Goal: Information Seeking & Learning: Learn about a topic

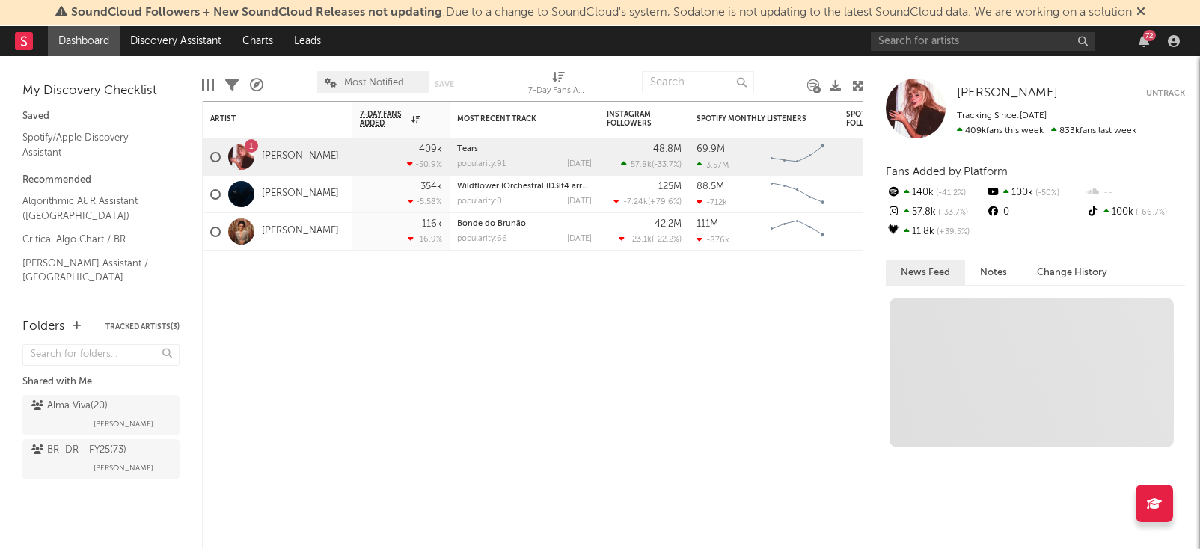
click at [1145, 10] on icon at bounding box center [1140, 11] width 9 height 12
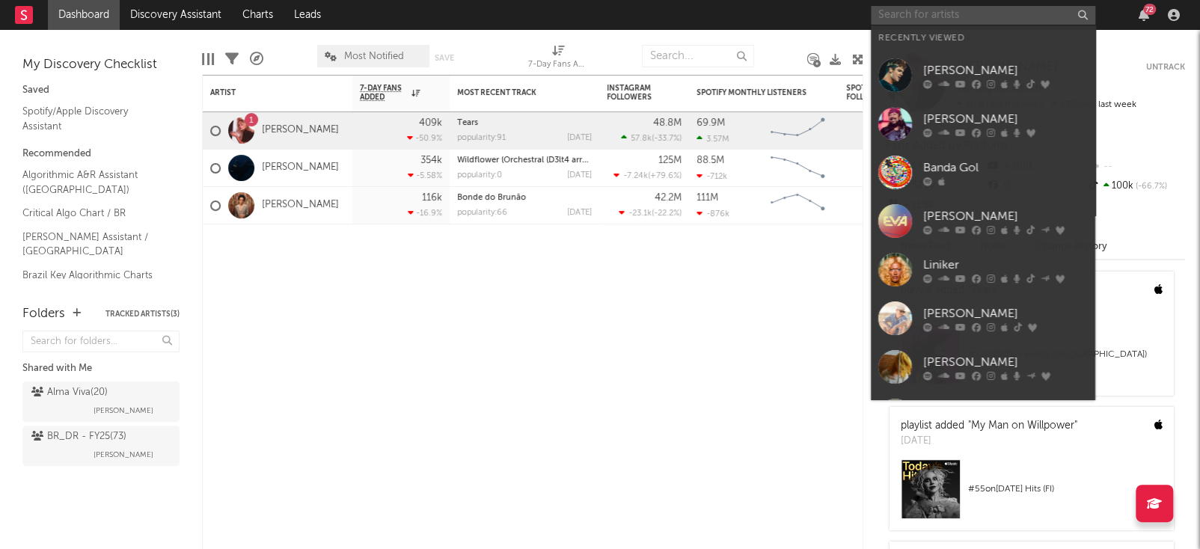
click at [970, 19] on input "text" at bounding box center [983, 15] width 224 height 19
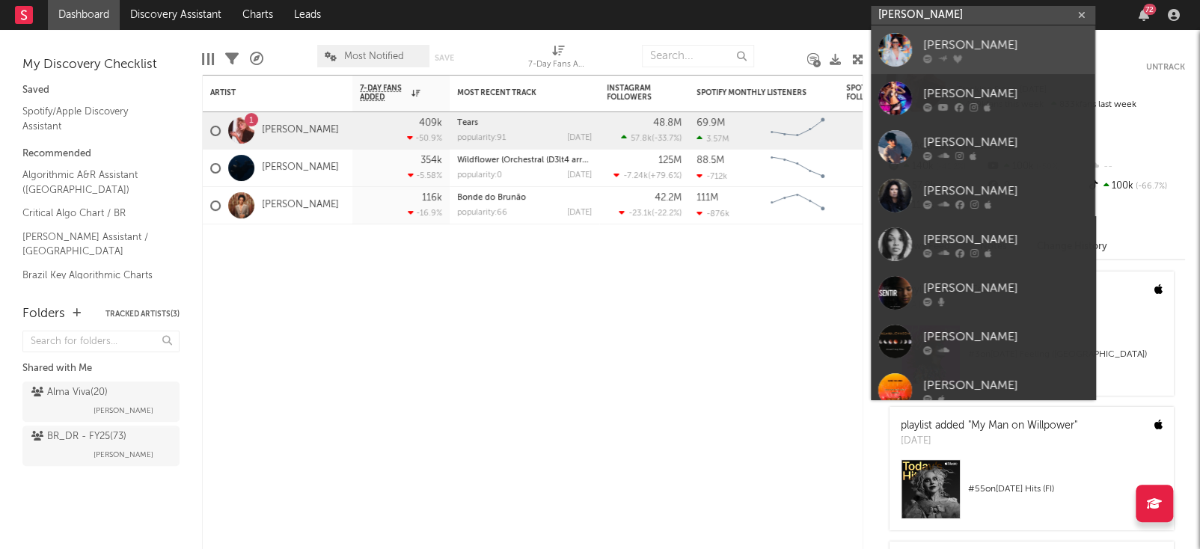
type input "allana maced"
click at [990, 51] on div "[PERSON_NAME]" at bounding box center [1005, 45] width 165 height 18
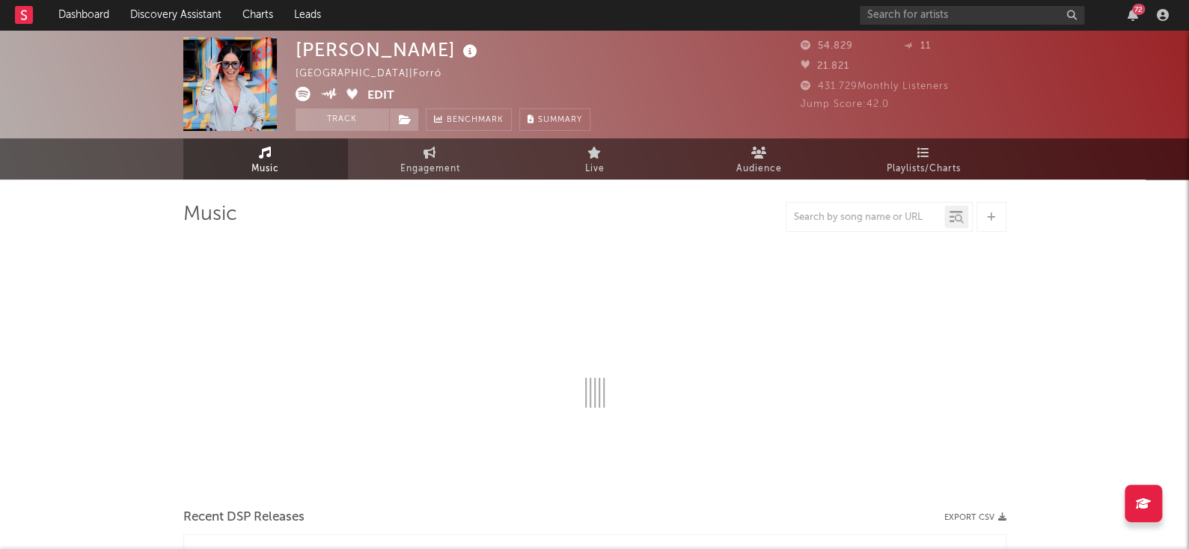
select select "6m"
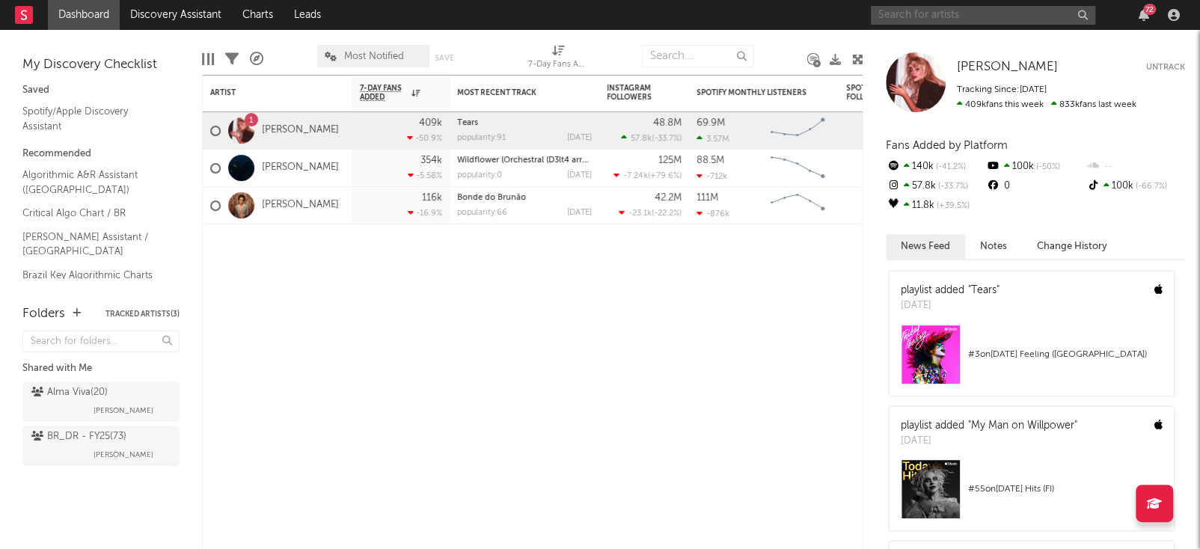
drag, startPoint x: 1014, startPoint y: 7, endPoint x: 1005, endPoint y: 17, distance: 12.7
click at [1011, 11] on input "text" at bounding box center [983, 15] width 224 height 19
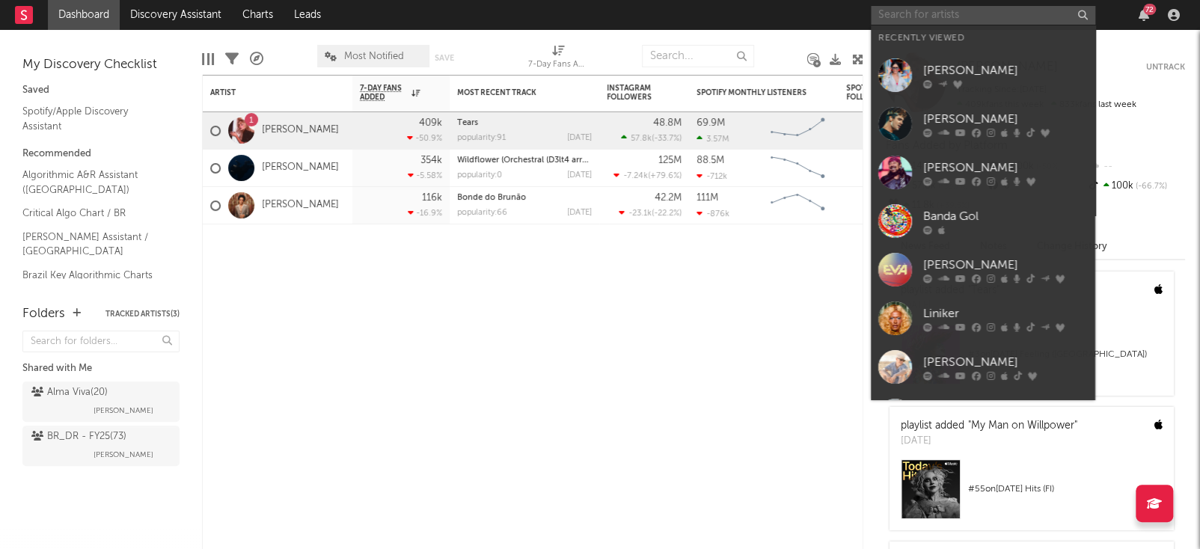
click at [1005, 17] on input "text" at bounding box center [983, 15] width 224 height 19
paste input "Boladin 211"
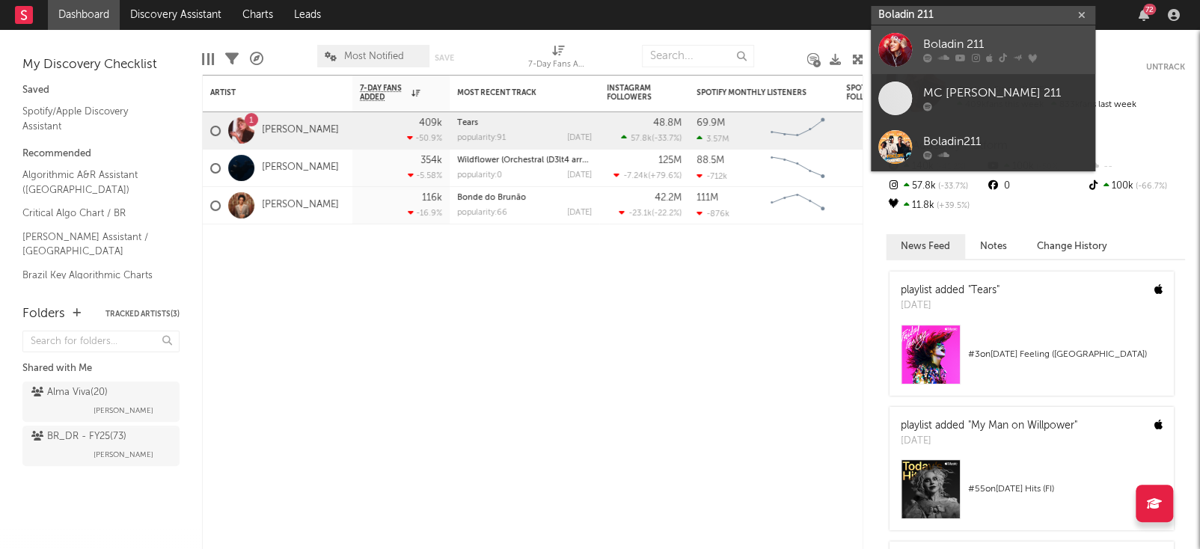
type input "Boladin 211"
click at [999, 29] on link "Boladin 211" at bounding box center [983, 49] width 224 height 49
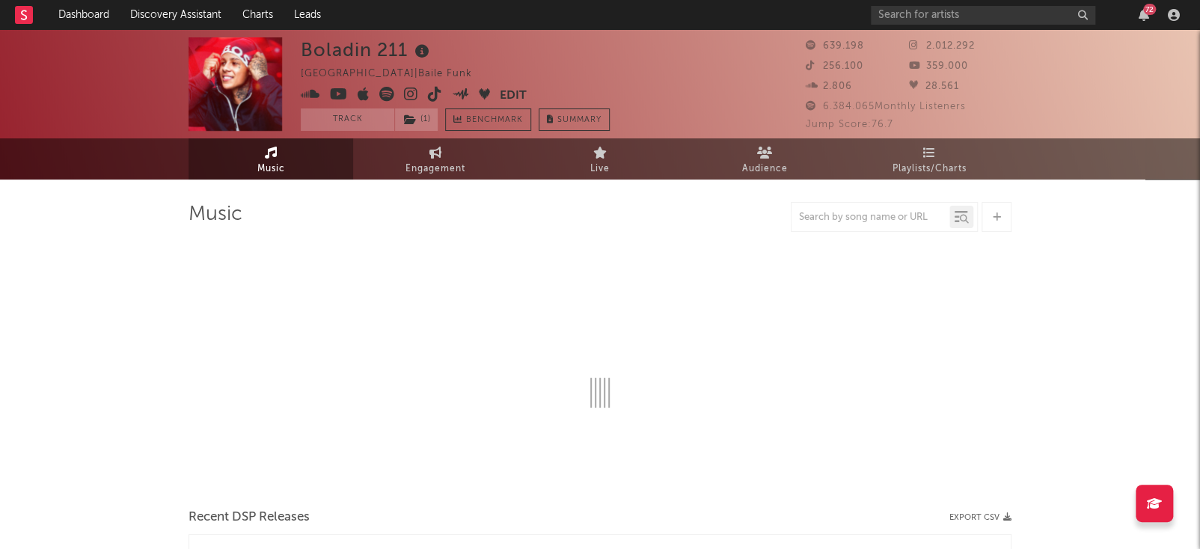
select select "6m"
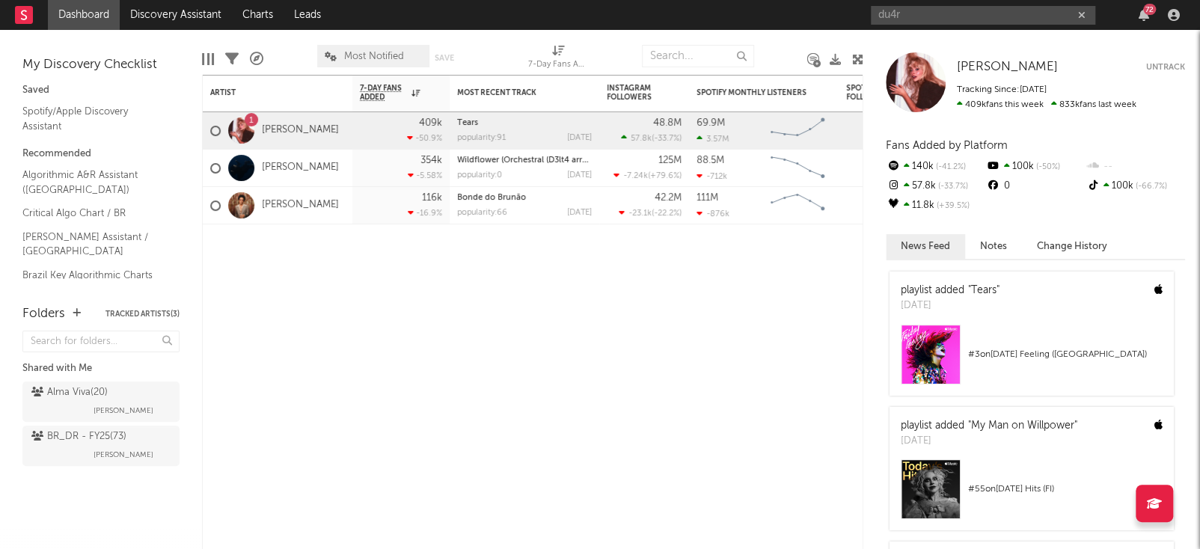
type input "du4r"
click at [983, 25] on div "du4r 72" at bounding box center [1028, 15] width 314 height 30
click at [971, 17] on input "du4r" at bounding box center [983, 15] width 224 height 19
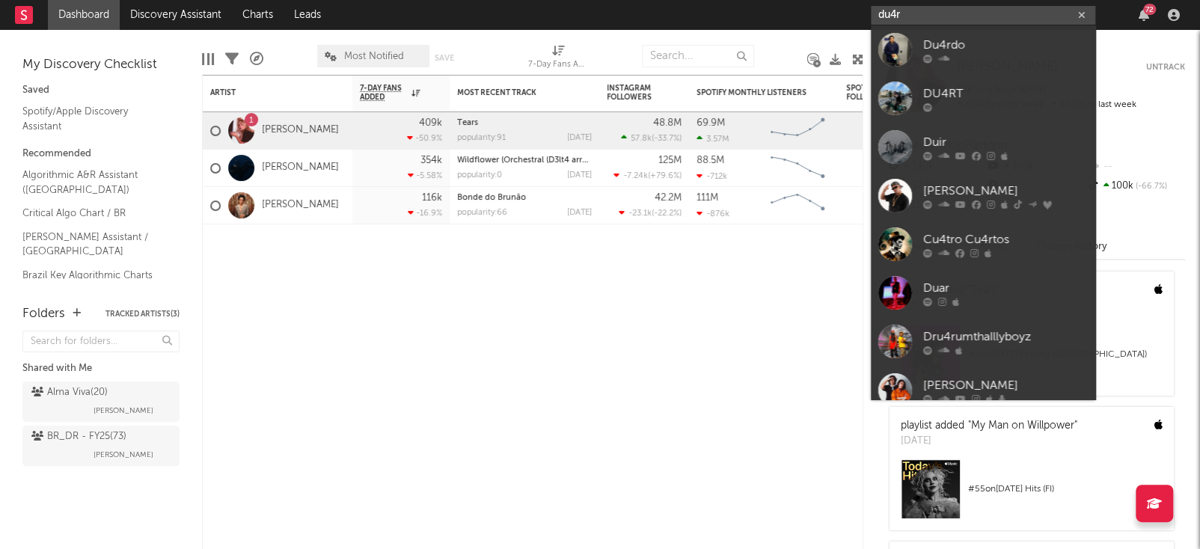
click at [971, 17] on input "du4r" at bounding box center [983, 15] width 224 height 19
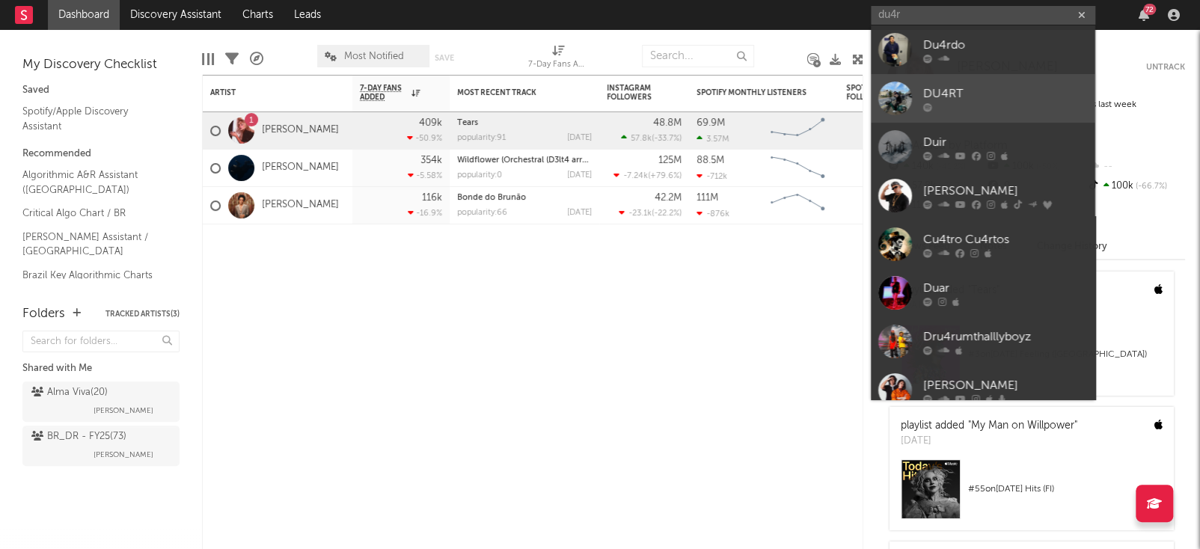
click at [910, 108] on div at bounding box center [895, 99] width 34 height 34
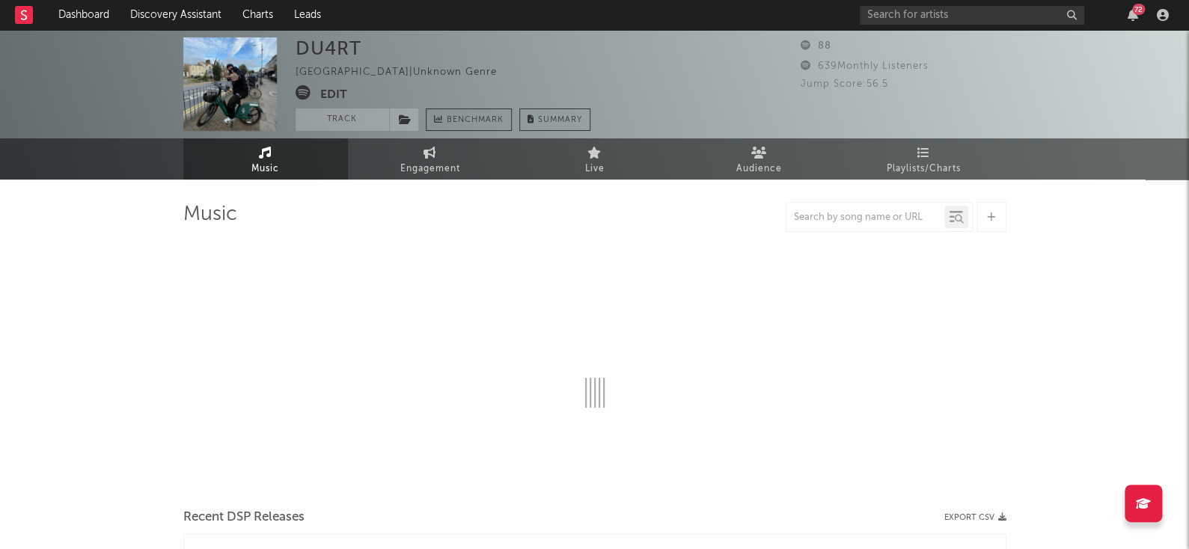
select select "1w"
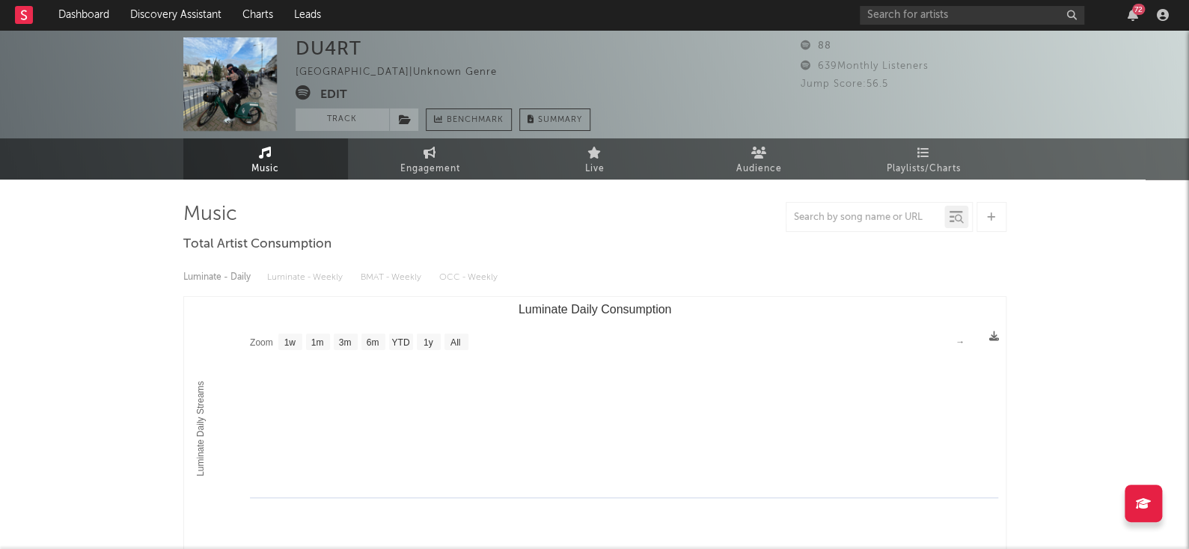
drag, startPoint x: 226, startPoint y: 83, endPoint x: 489, endPoint y: 61, distance: 264.3
click at [489, 61] on div "DU4RT Portugal | Unknown Genre Edit Track Benchmark Summary" at bounding box center [442, 84] width 295 height 94
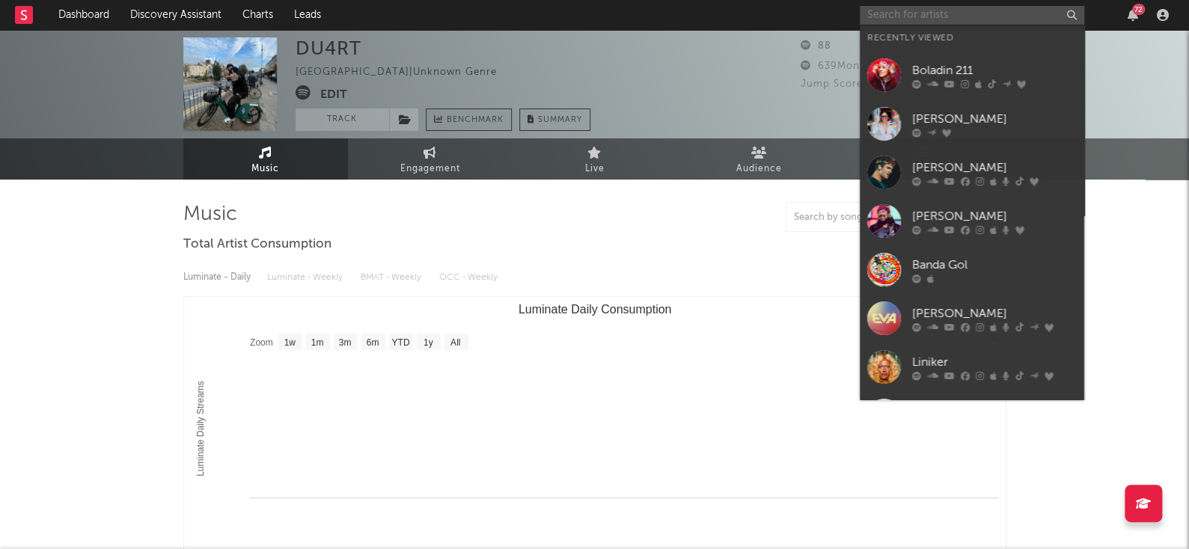
click at [931, 6] on input "text" at bounding box center [972, 15] width 224 height 19
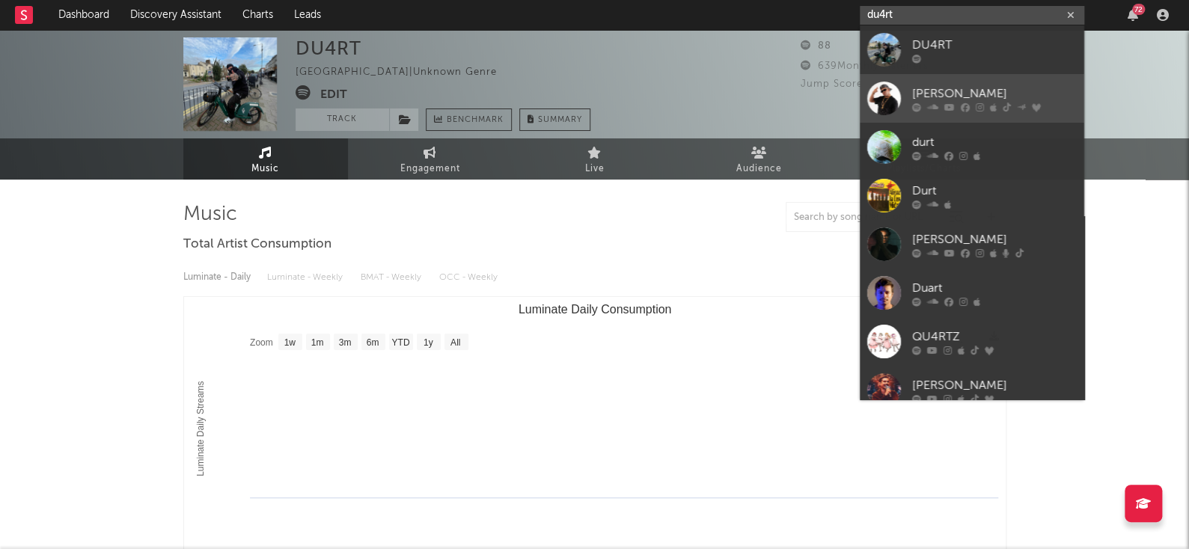
type input "du4rt"
click at [1027, 93] on div "DJ DUARTE" at bounding box center [994, 94] width 165 height 18
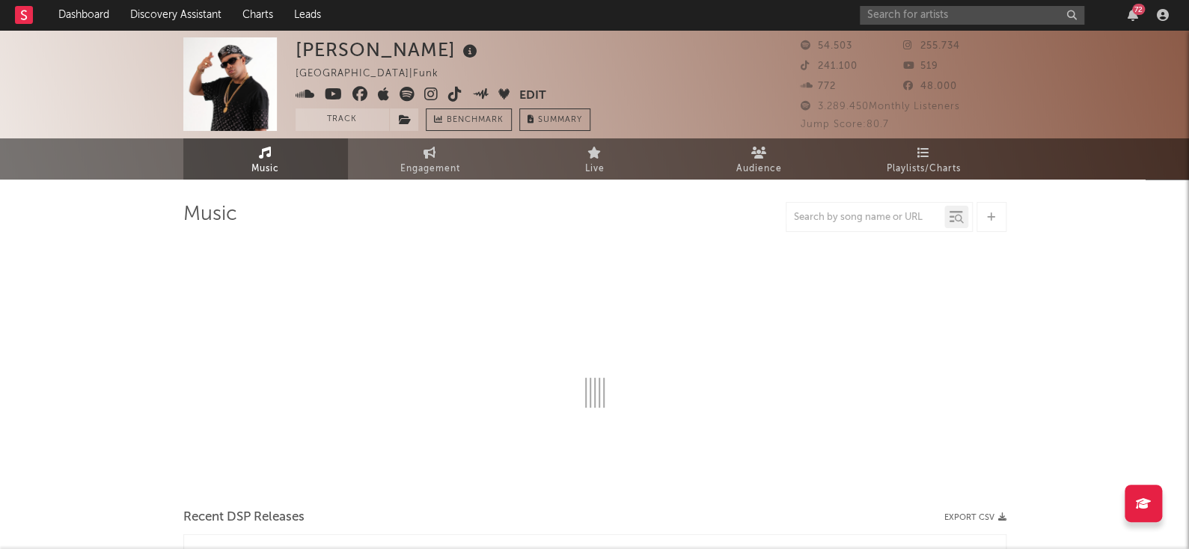
select select "6m"
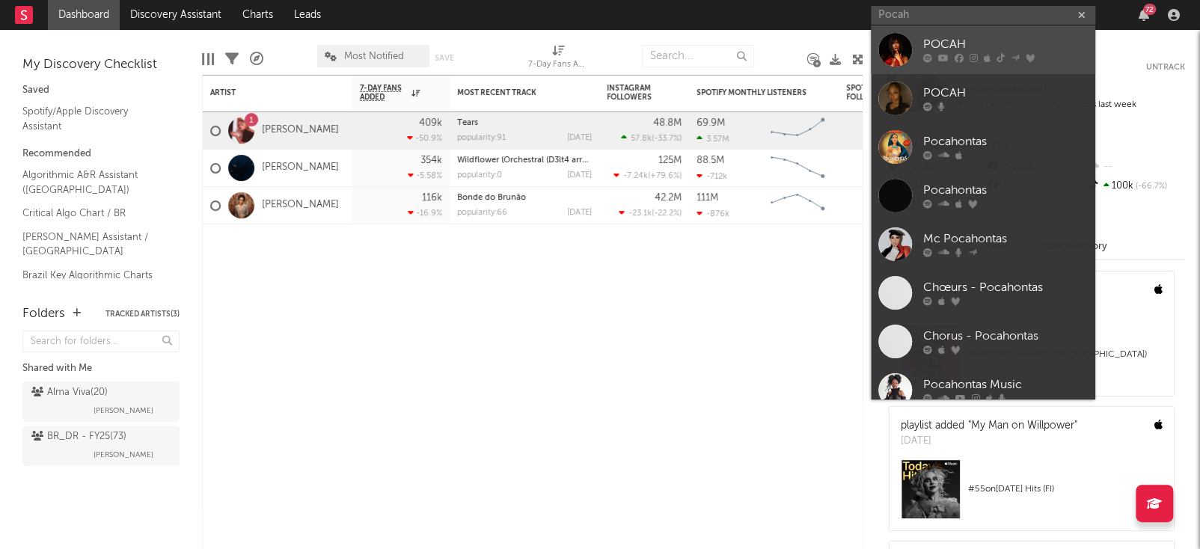
type input "Pocah"
click at [998, 43] on div "POCAH" at bounding box center [1005, 45] width 165 height 18
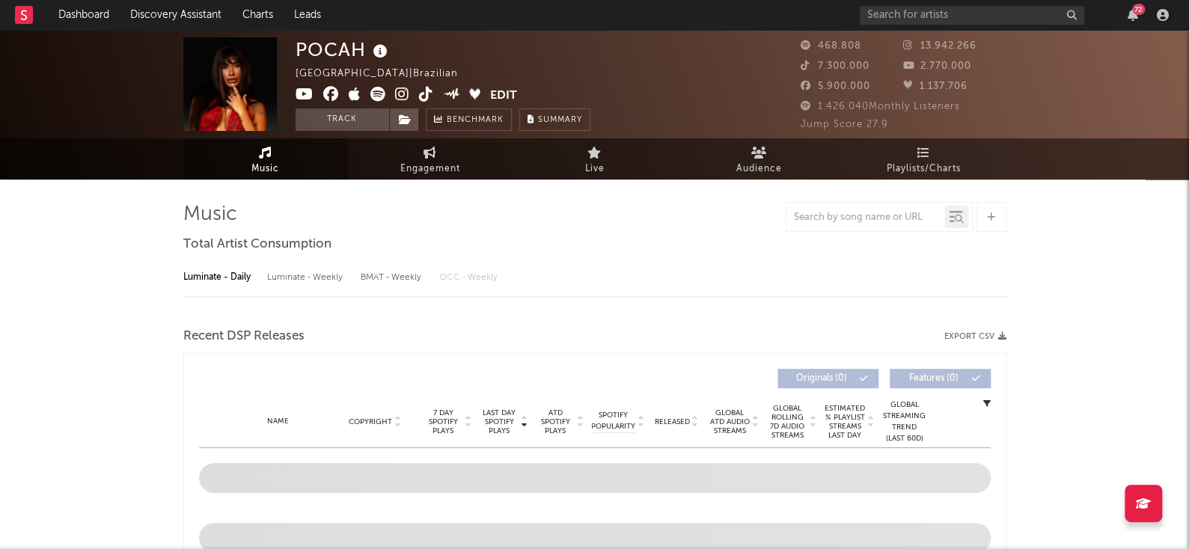
select select "6m"
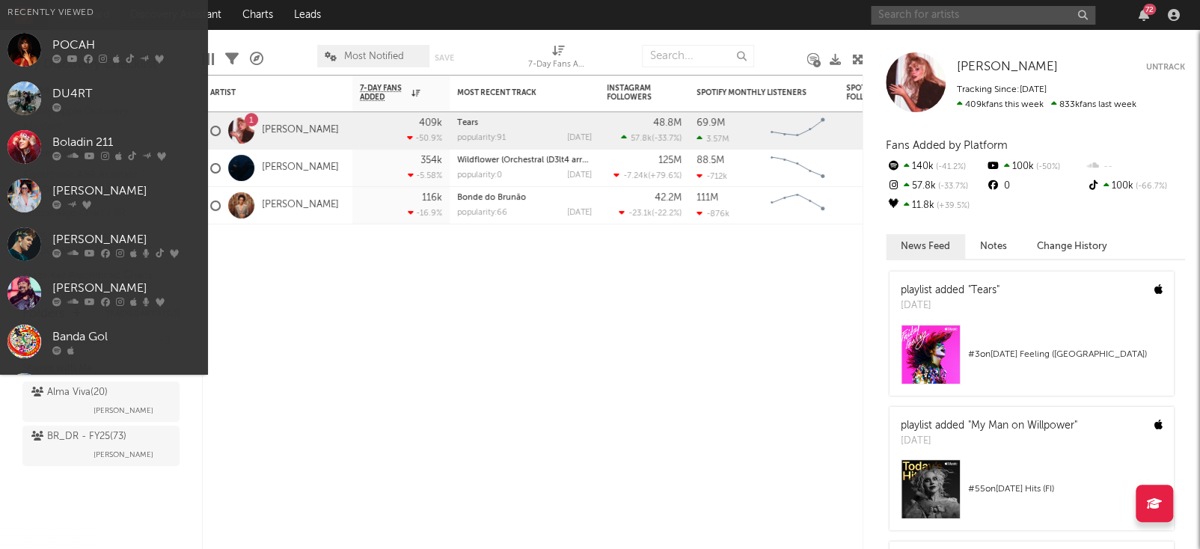
click at [947, 7] on input "text" at bounding box center [983, 15] width 224 height 19
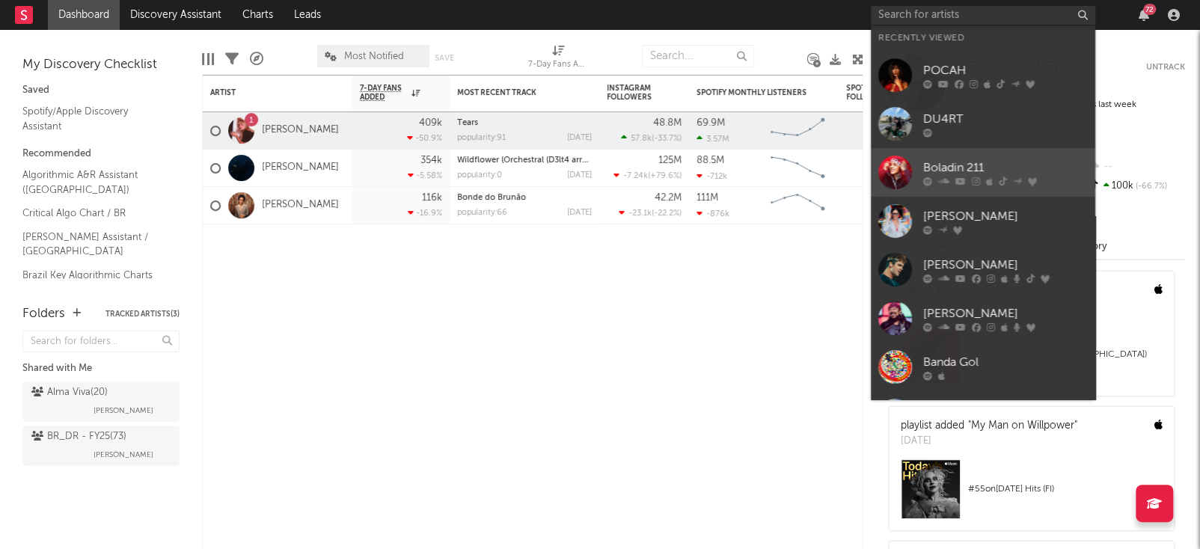
click at [1001, 177] on icon at bounding box center [1003, 181] width 8 height 9
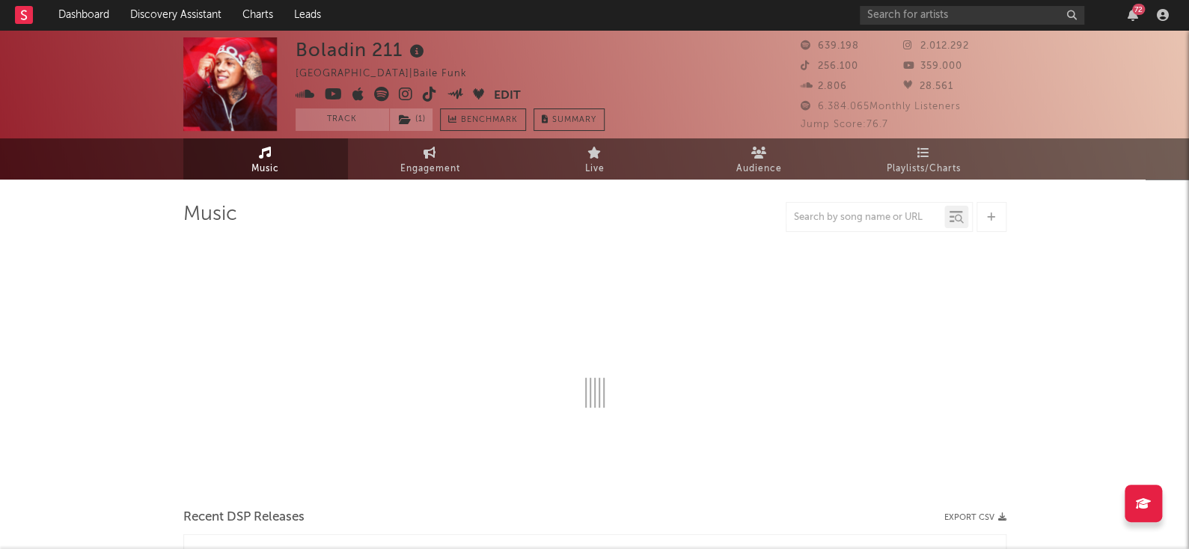
select select "6m"
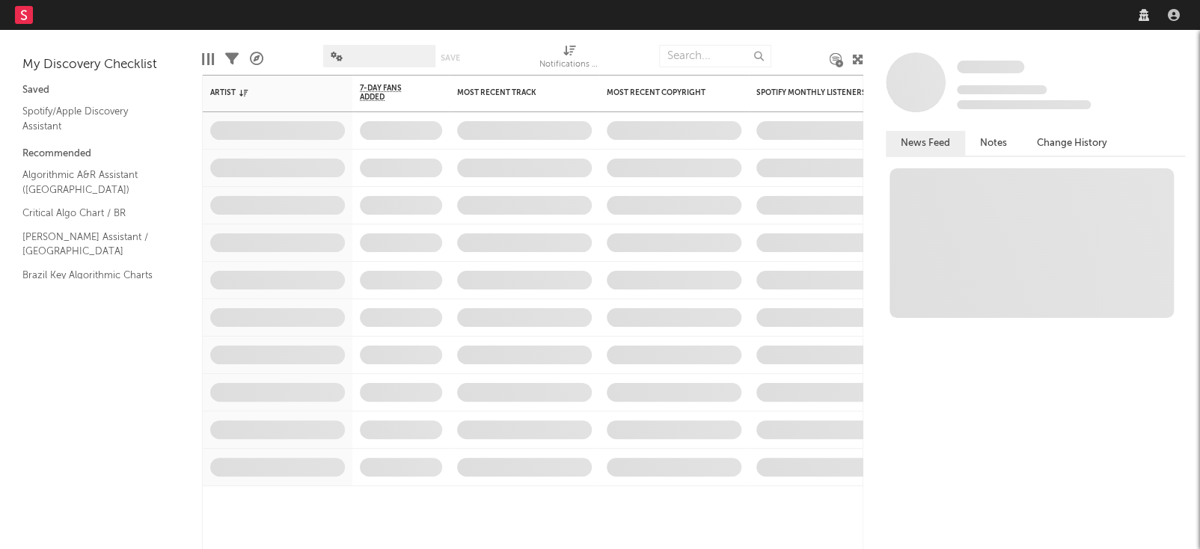
click at [999, 20] on nav "Dashboard Discovery Assistant Charts Leads" at bounding box center [600, 15] width 1200 height 30
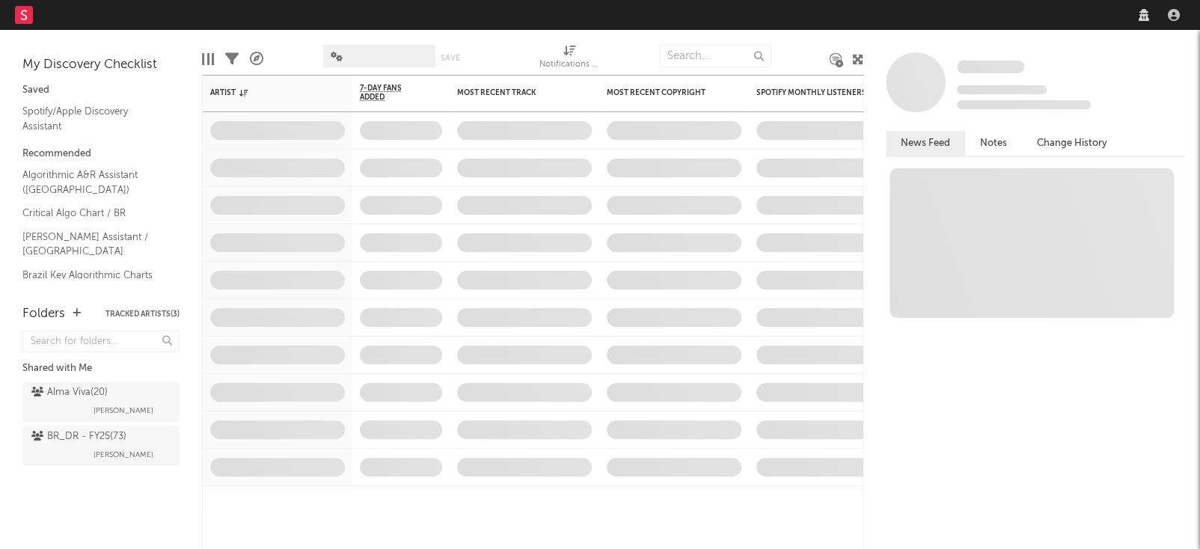
click at [997, 15] on nav "Dashboard Discovery Assistant Charts Leads" at bounding box center [600, 15] width 1200 height 30
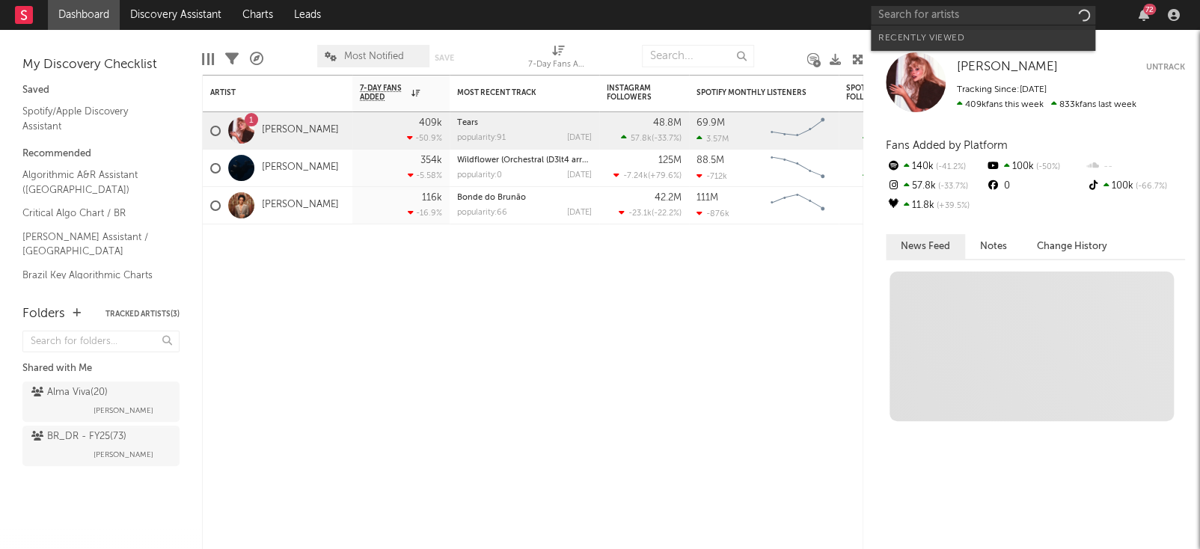
click at [997, 15] on input "text" at bounding box center [983, 15] width 224 height 19
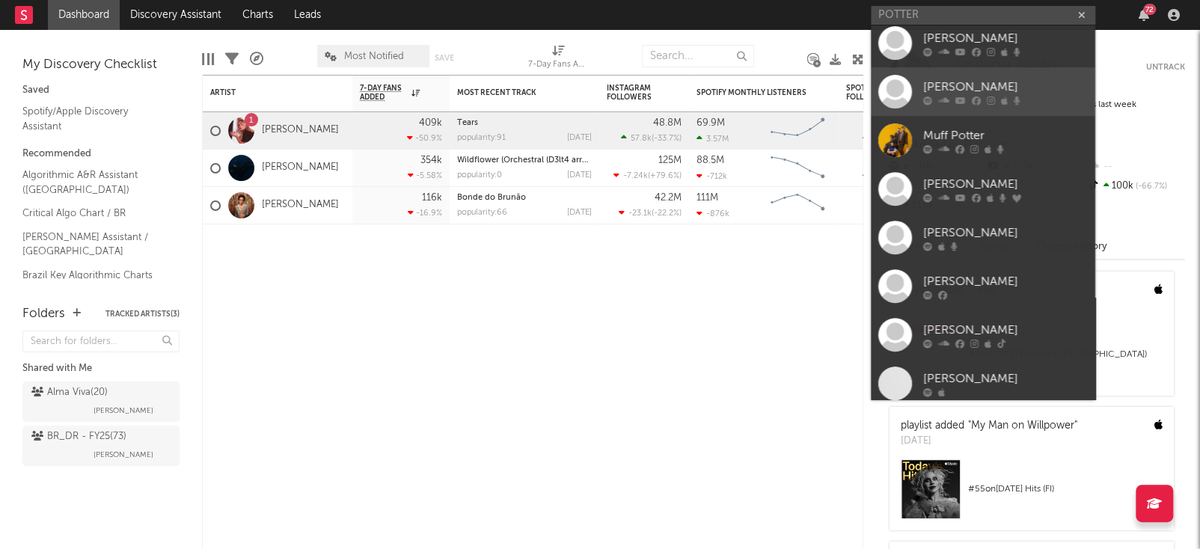
scroll to position [355, 0]
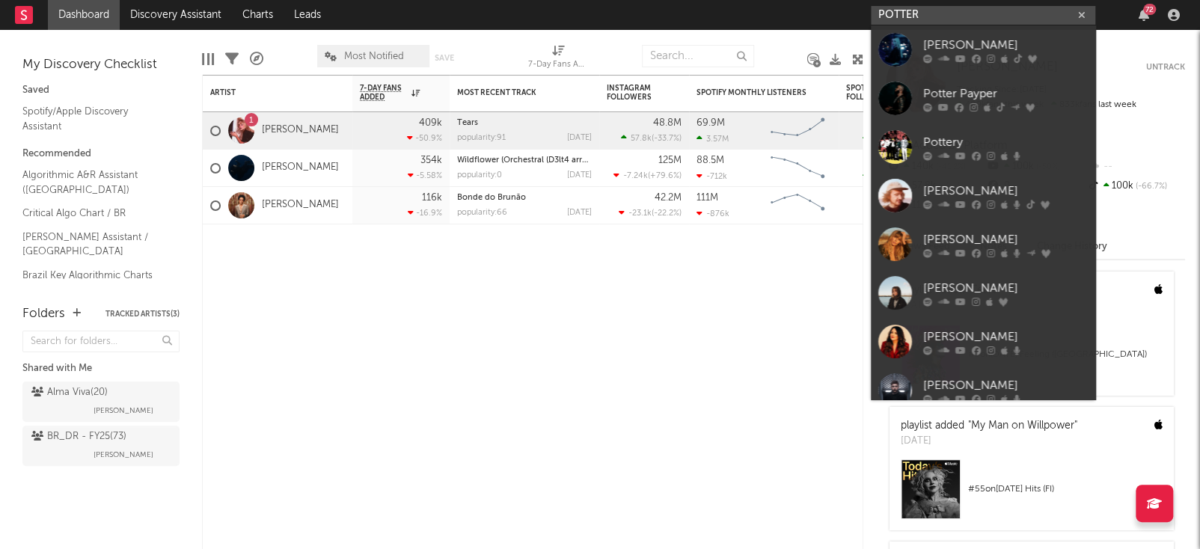
click at [934, 7] on input "POTTER" at bounding box center [983, 15] width 224 height 19
click at [934, 10] on input "POTTER" at bounding box center [983, 15] width 224 height 19
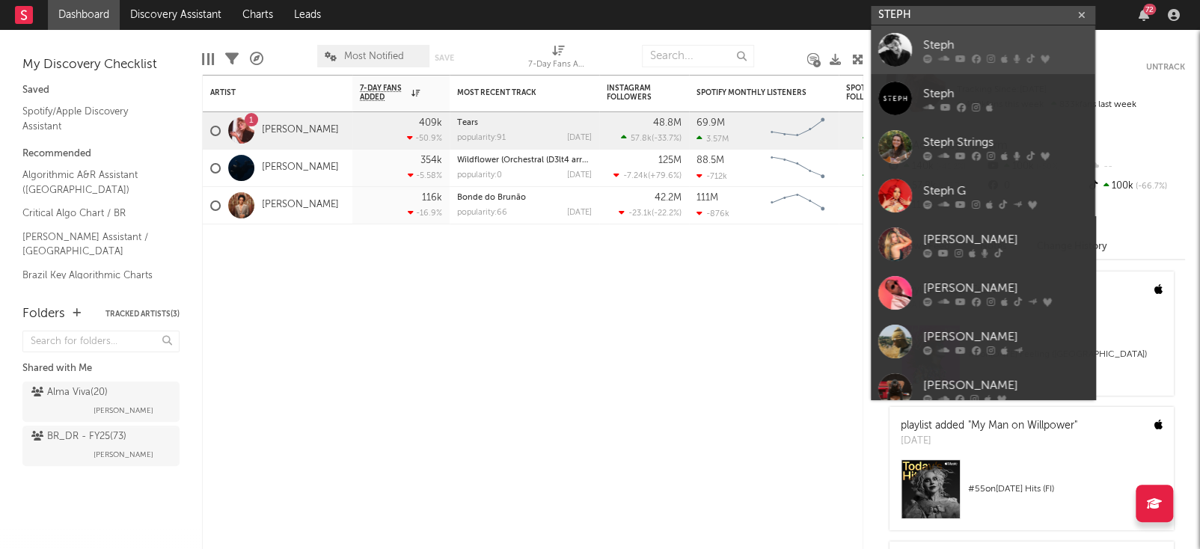
type input "STEPH"
click at [1029, 43] on div "Steph" at bounding box center [1005, 45] width 165 height 18
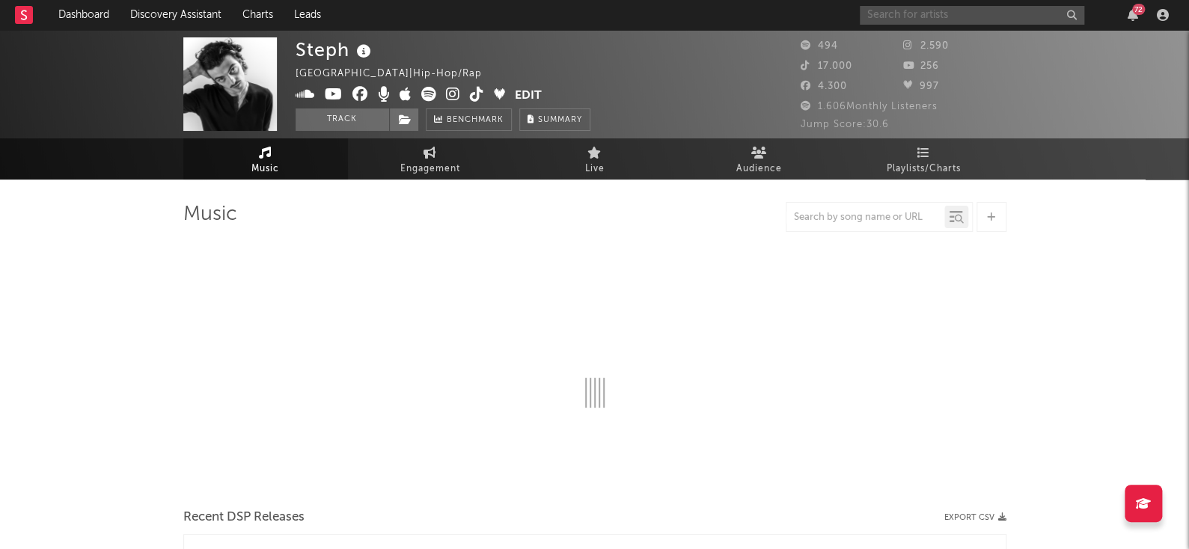
click at [964, 15] on input "text" at bounding box center [972, 15] width 224 height 19
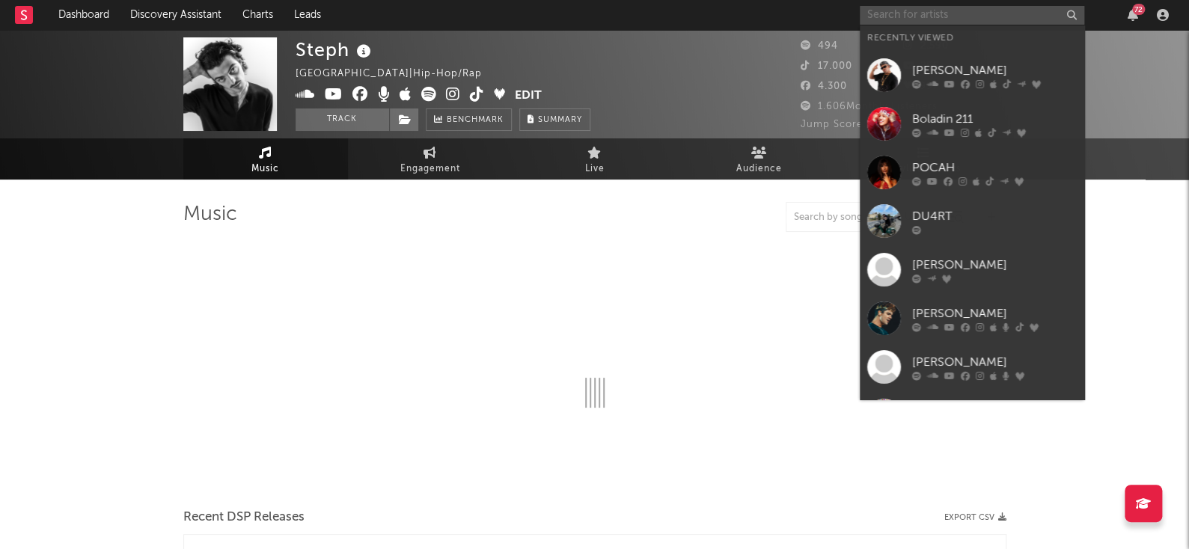
select select "1w"
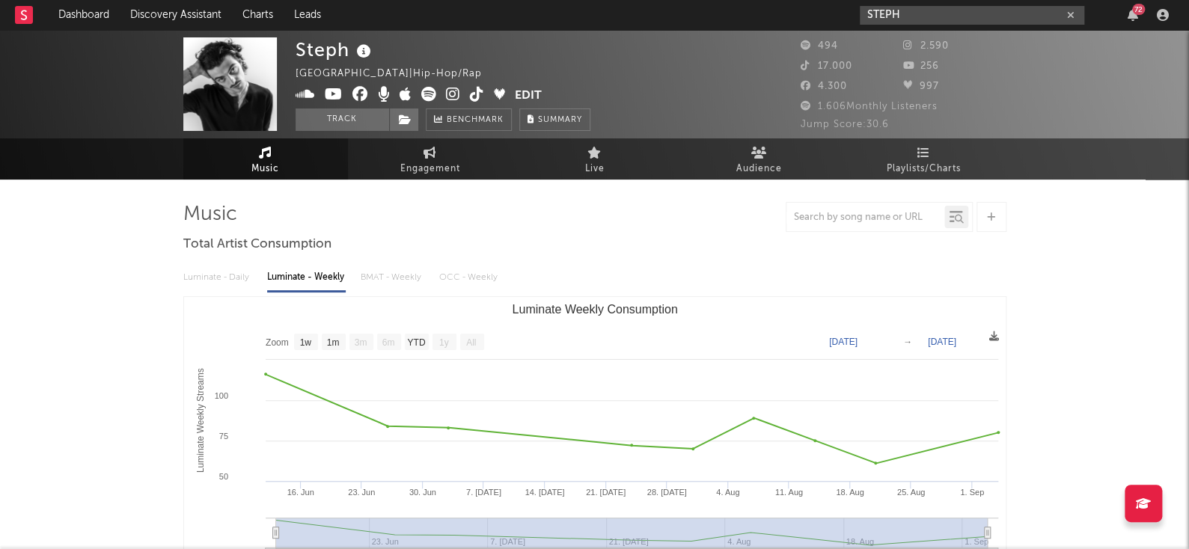
click at [1001, 13] on input "STEPH" at bounding box center [972, 15] width 224 height 19
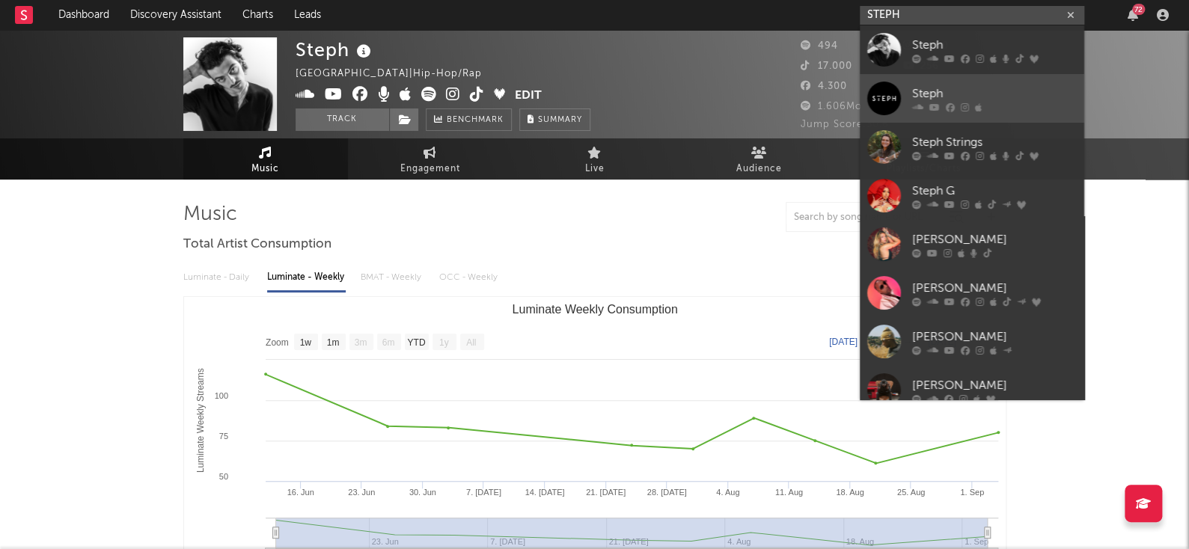
type input "STEPH"
click at [1005, 92] on div "Steph" at bounding box center [994, 94] width 165 height 18
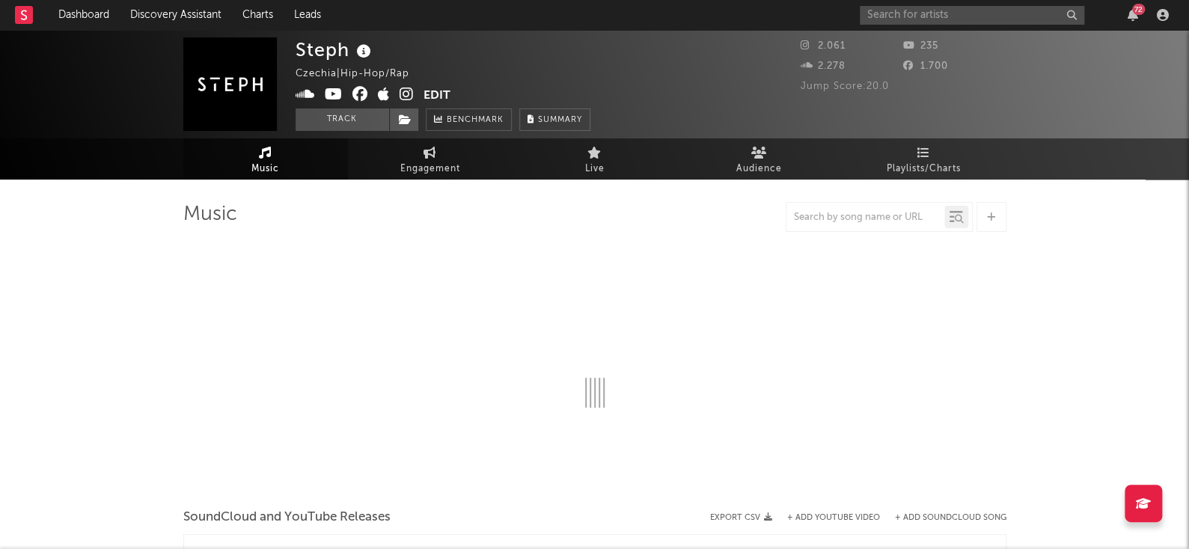
select select "1w"
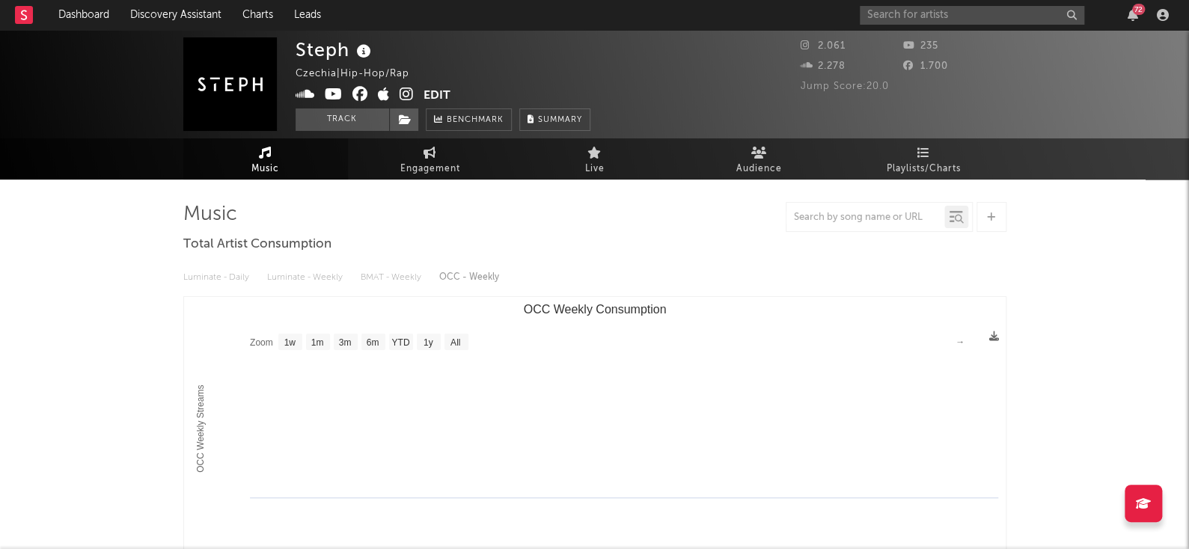
click at [19, 8] on rect at bounding box center [24, 15] width 18 height 18
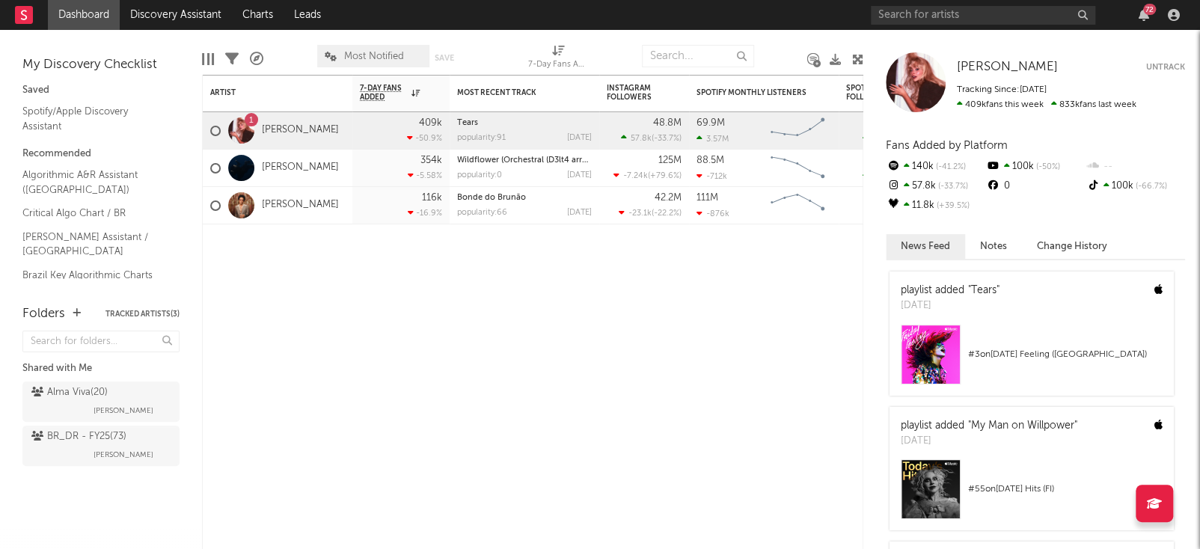
click at [999, 25] on div "72" at bounding box center [1028, 15] width 314 height 30
click at [998, 19] on input "text" at bounding box center [983, 15] width 224 height 19
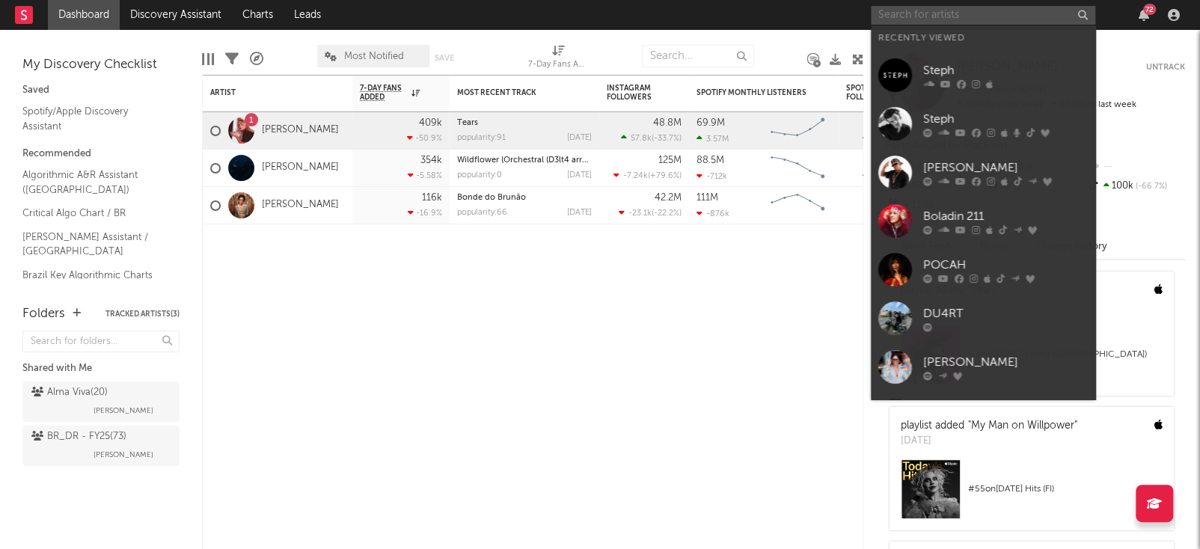
paste input "https://open.spotify.com/intl-pt/artist/2mOPgDTwtsd1t2Q7WOrCRq?si=Z7bv3pjkTAiPN…"
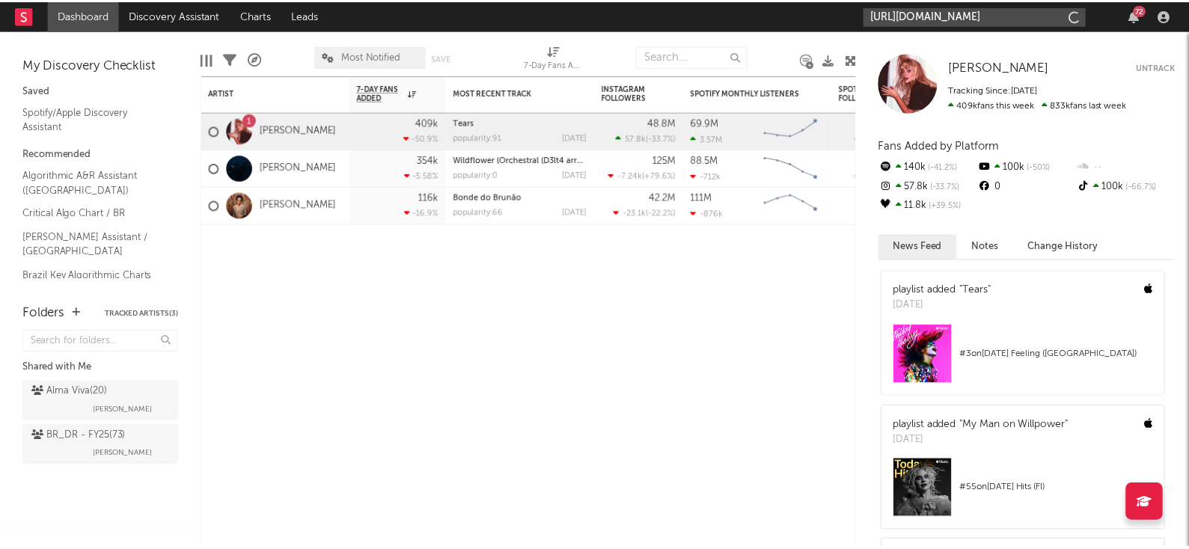
scroll to position [0, 283]
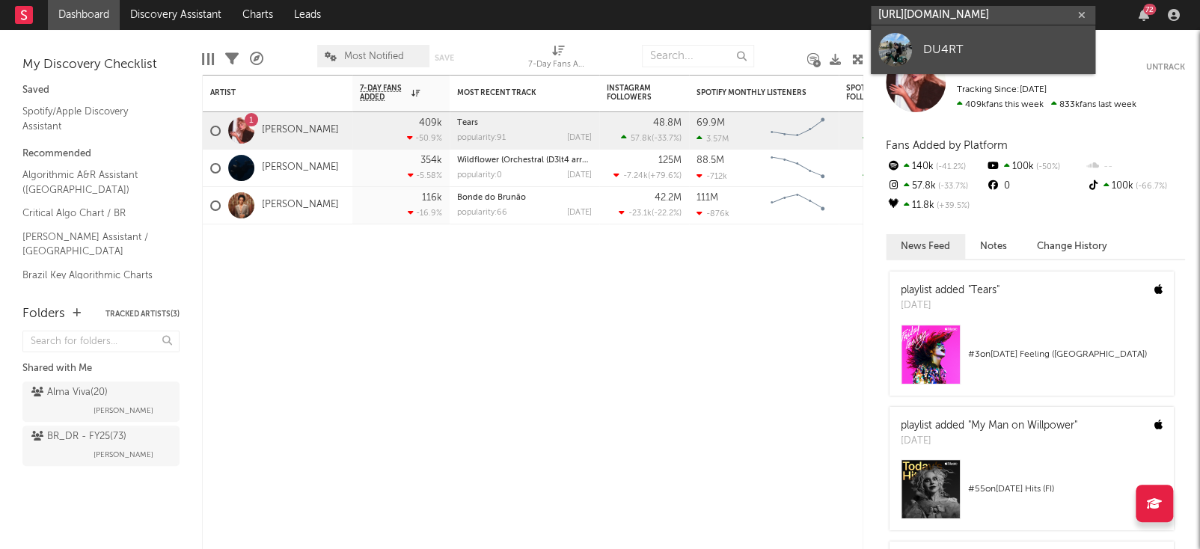
type input "https://open.spotify.com/intl-pt/artist/2mOPgDTwtsd1t2Q7WOrCRq?si=Z7bv3pjkTAiPN…"
click at [982, 43] on div "DU4RT" at bounding box center [1005, 49] width 165 height 18
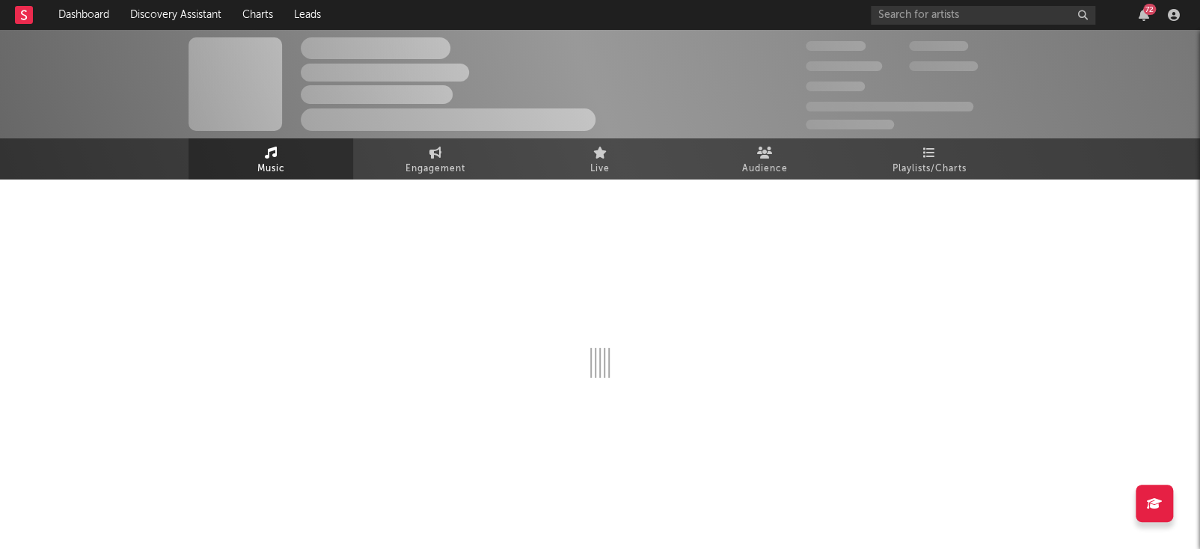
select select "1w"
